Goal: Navigation & Orientation: Find specific page/section

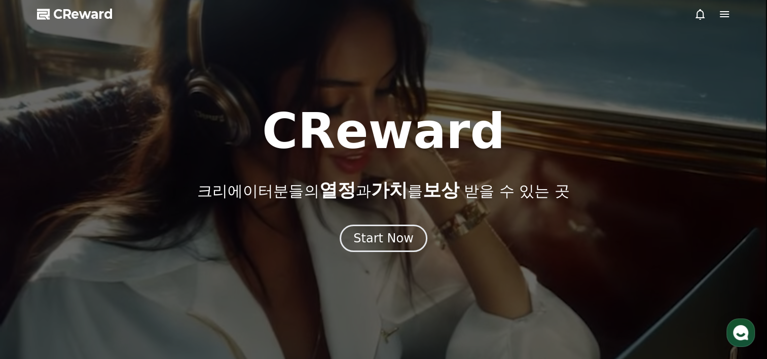
click at [81, 8] on span "CReward" at bounding box center [83, 14] width 60 height 16
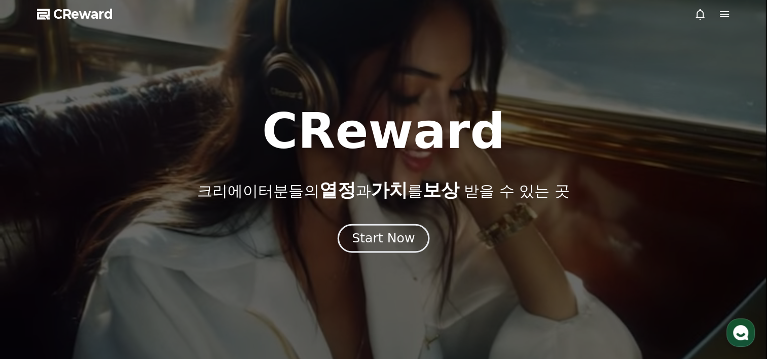
click at [376, 250] on button "Start Now" at bounding box center [384, 238] width 92 height 29
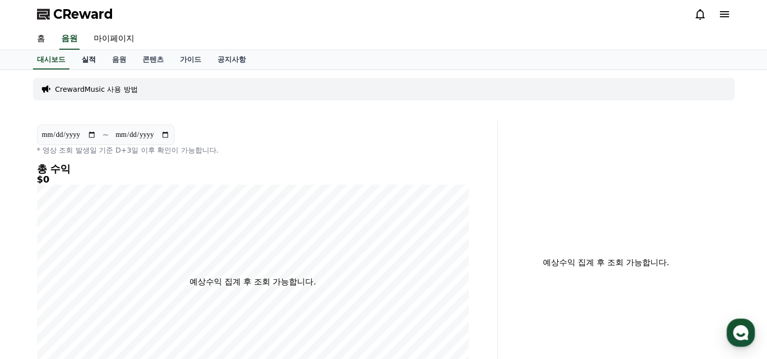
click at [91, 54] on link "실적" at bounding box center [89, 59] width 30 height 19
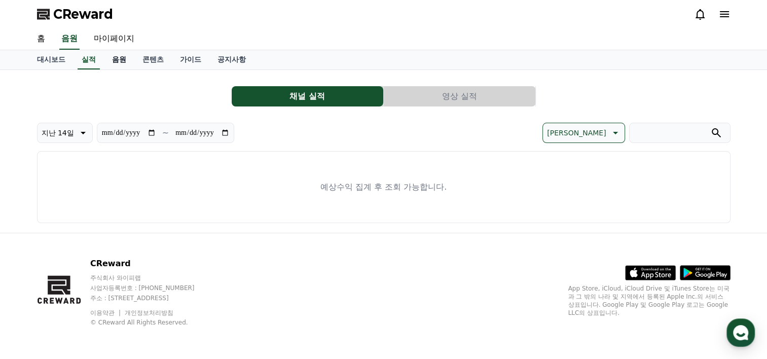
click at [116, 55] on link "음원" at bounding box center [119, 59] width 30 height 19
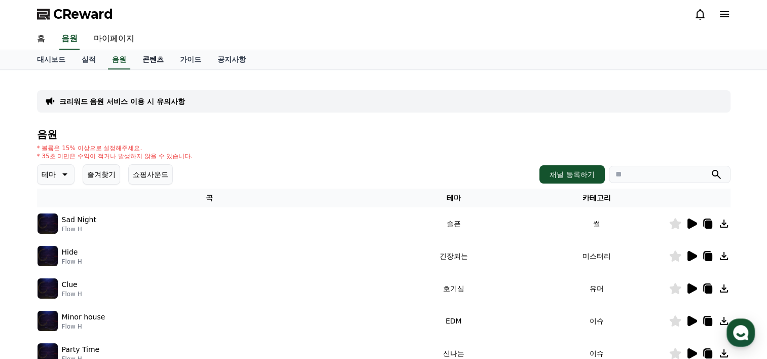
click at [148, 66] on link "콘텐츠" at bounding box center [153, 59] width 38 height 19
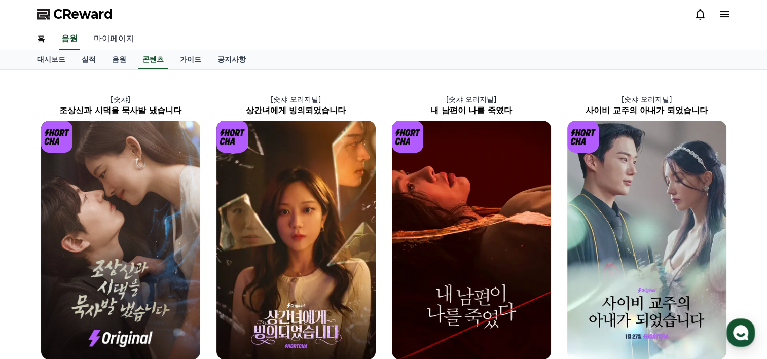
click at [112, 37] on link "마이페이지" at bounding box center [114, 38] width 57 height 21
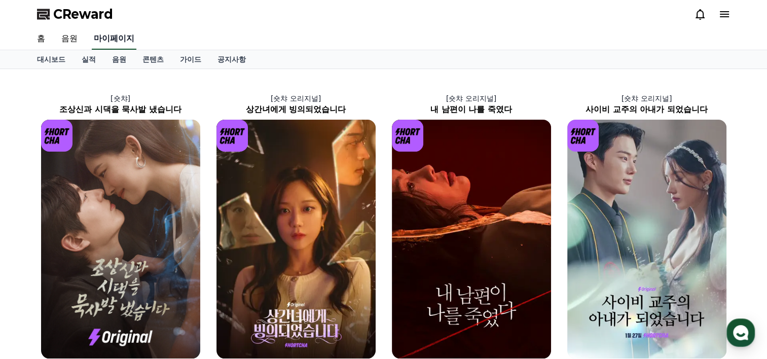
select select "**********"
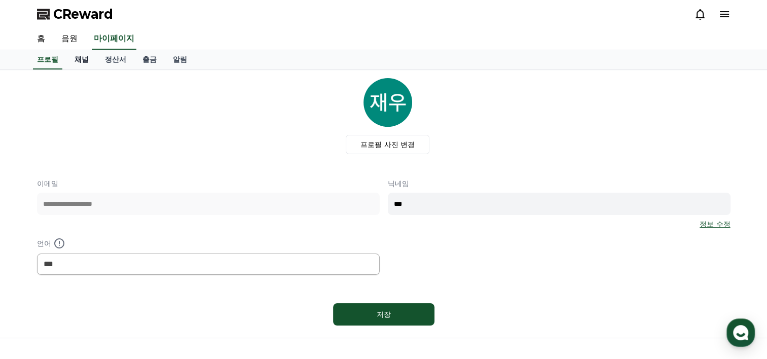
click at [84, 57] on link "채널" at bounding box center [81, 59] width 30 height 19
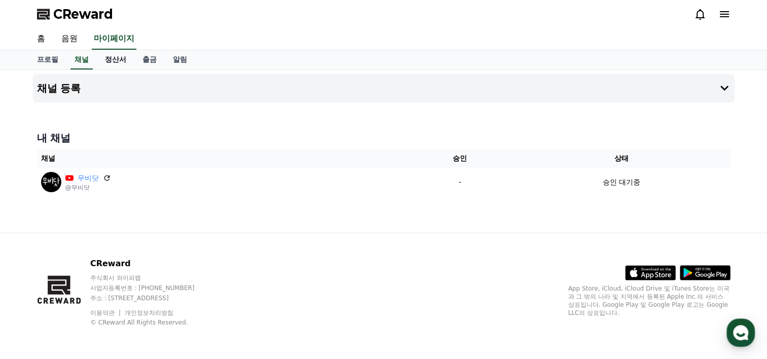
click at [101, 58] on link "정산서" at bounding box center [116, 59] width 38 height 19
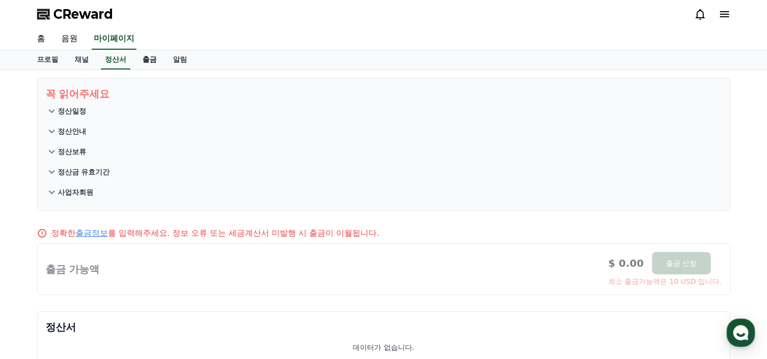
click at [147, 59] on link "출금" at bounding box center [149, 59] width 30 height 19
click at [118, 61] on link "정산서" at bounding box center [116, 59] width 38 height 19
click at [83, 58] on link "채널" at bounding box center [81, 59] width 30 height 19
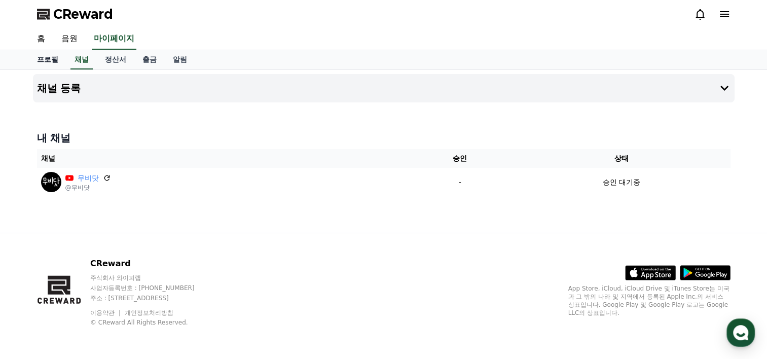
click at [53, 58] on link "프로필" at bounding box center [48, 59] width 38 height 19
select select "**********"
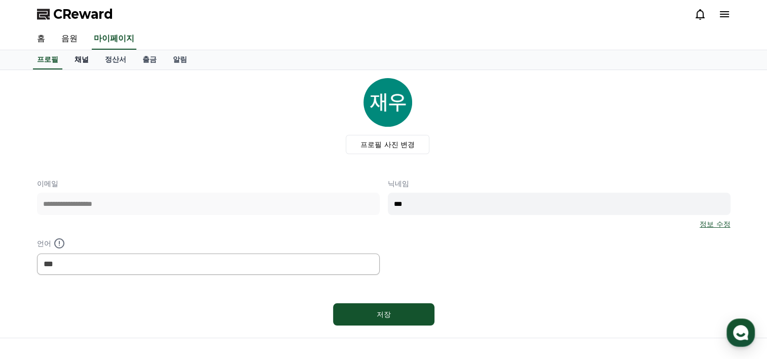
click at [76, 57] on link "채널" at bounding box center [81, 59] width 30 height 19
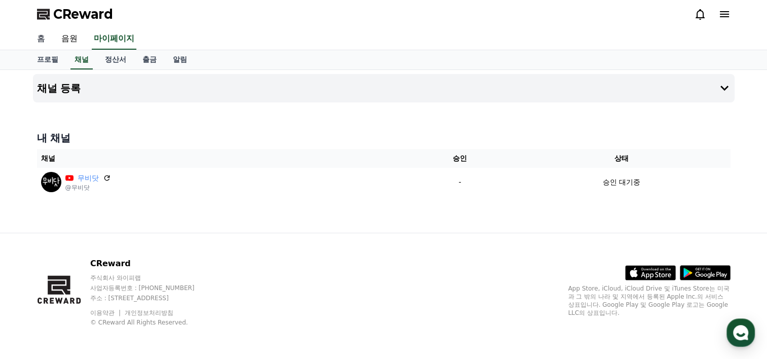
click at [38, 43] on link "홈" at bounding box center [41, 38] width 24 height 21
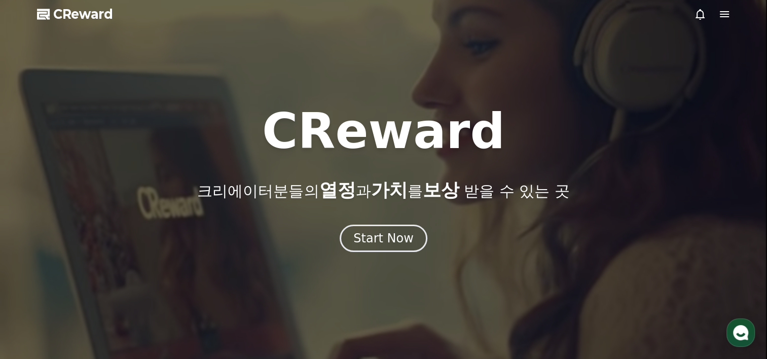
click at [75, 10] on span "CReward" at bounding box center [83, 14] width 60 height 16
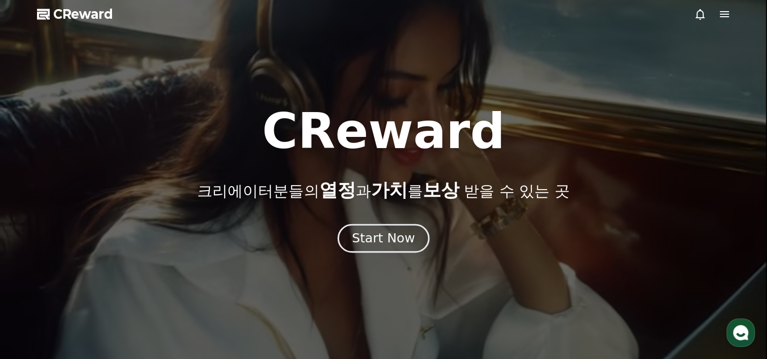
click at [383, 233] on div "Start Now" at bounding box center [383, 238] width 63 height 17
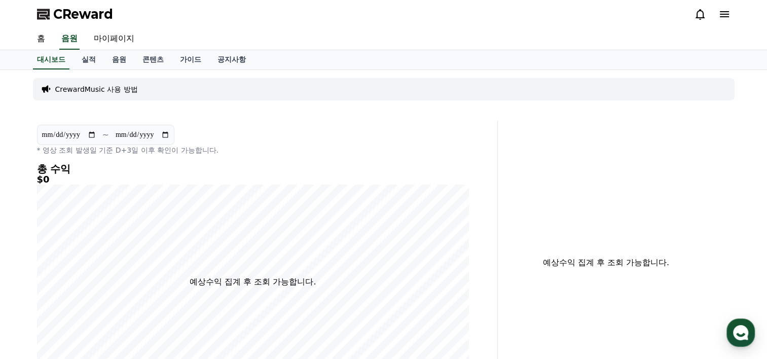
click at [88, 59] on link "실적" at bounding box center [89, 59] width 30 height 19
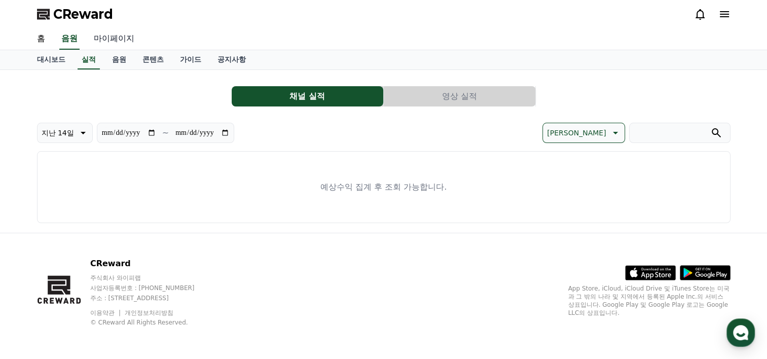
click at [108, 37] on link "마이페이지" at bounding box center [114, 38] width 57 height 21
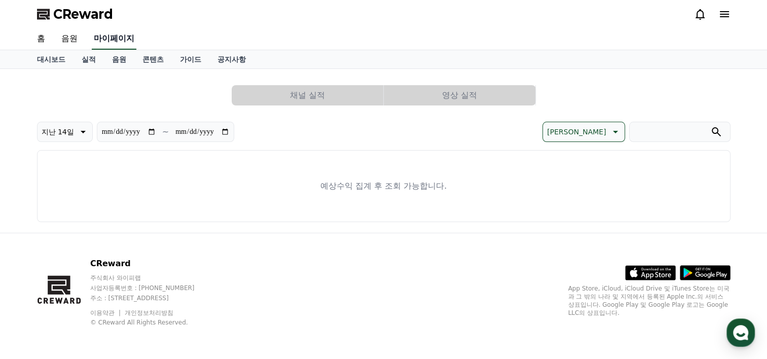
select select "**********"
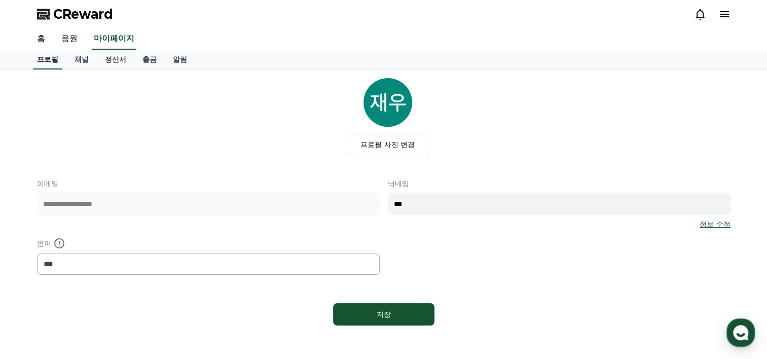
click at [60, 57] on link "프로필" at bounding box center [47, 59] width 29 height 19
click at [87, 62] on link "채널" at bounding box center [81, 59] width 30 height 19
